Goal: Navigation & Orientation: Find specific page/section

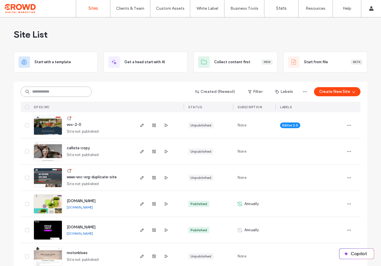
click at [55, 96] on input at bounding box center [56, 92] width 71 height 10
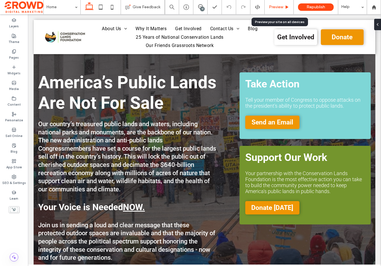
click at [278, 6] on span "Preview" at bounding box center [276, 7] width 14 height 5
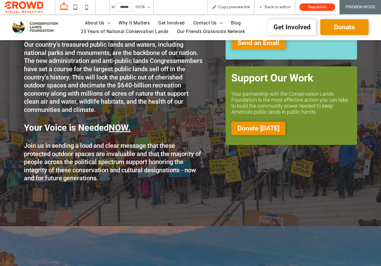
scroll to position [67, 0]
click at [275, 128] on span "Donate [DATE]" at bounding box center [259, 129] width 42 height 8
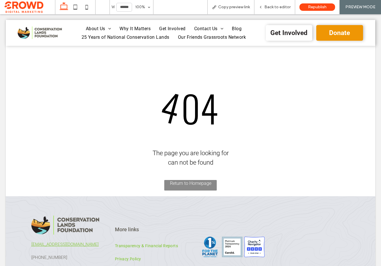
scroll to position [0, 0]
click at [43, 33] on div at bounding box center [190, 133] width 381 height 266
click at [42, 32] on div at bounding box center [190, 133] width 381 height 266
click at [273, 7] on div at bounding box center [190, 133] width 381 height 266
click at [279, 4] on div at bounding box center [190, 133] width 381 height 266
